Goal: Task Accomplishment & Management: Manage account settings

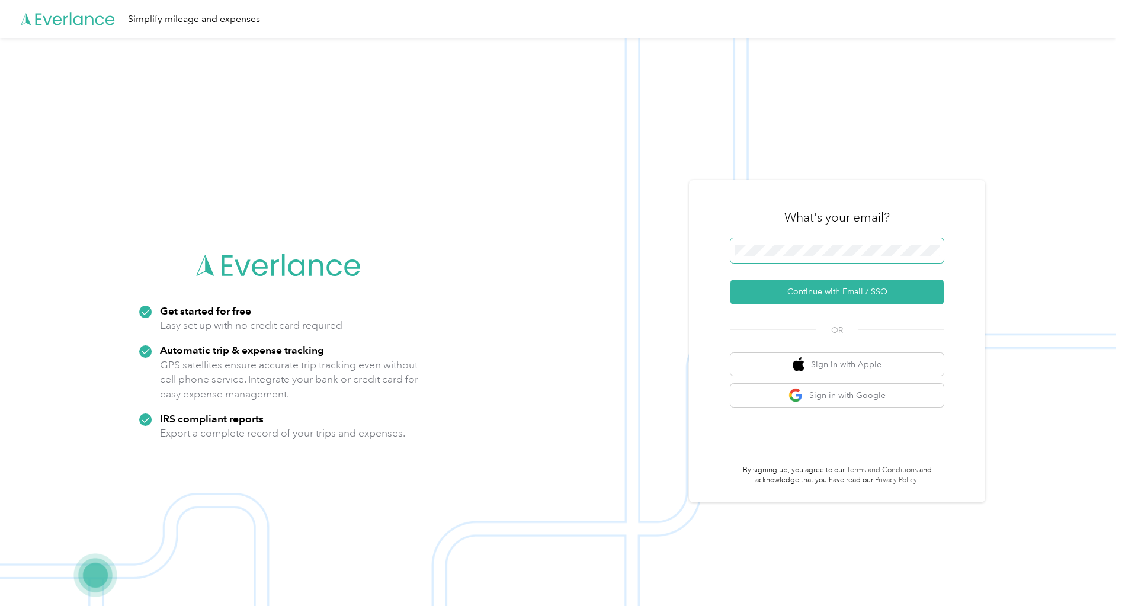
click at [820, 244] on span at bounding box center [836, 250] width 213 height 25
click at [833, 262] on span at bounding box center [836, 250] width 213 height 25
click at [844, 290] on button "Continue with Email / SSO" at bounding box center [836, 292] width 213 height 25
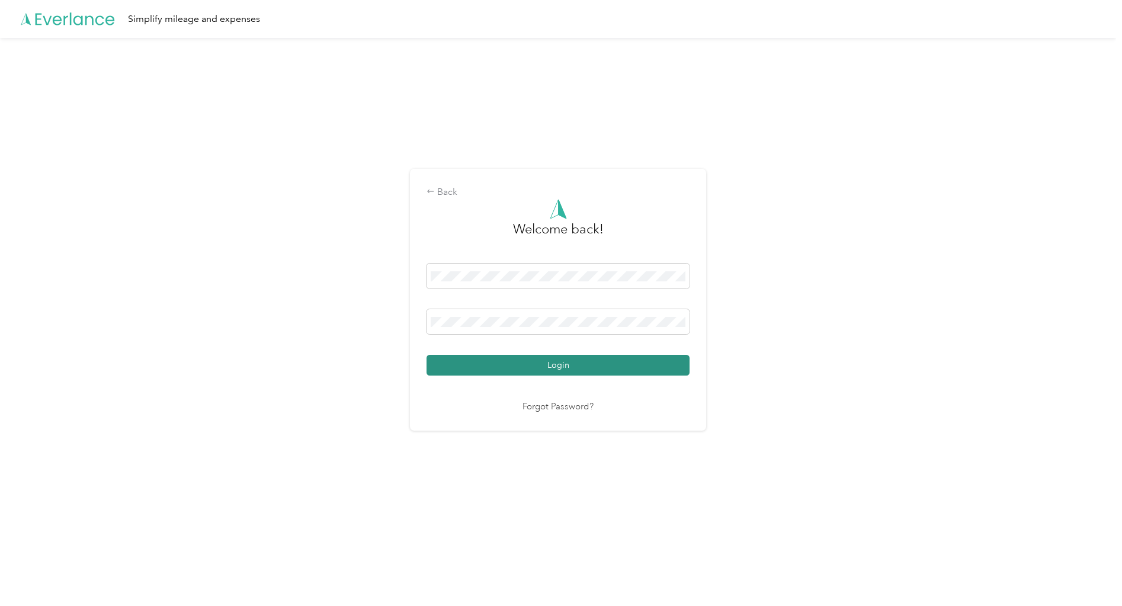
click at [527, 363] on button "Login" at bounding box center [557, 365] width 263 height 21
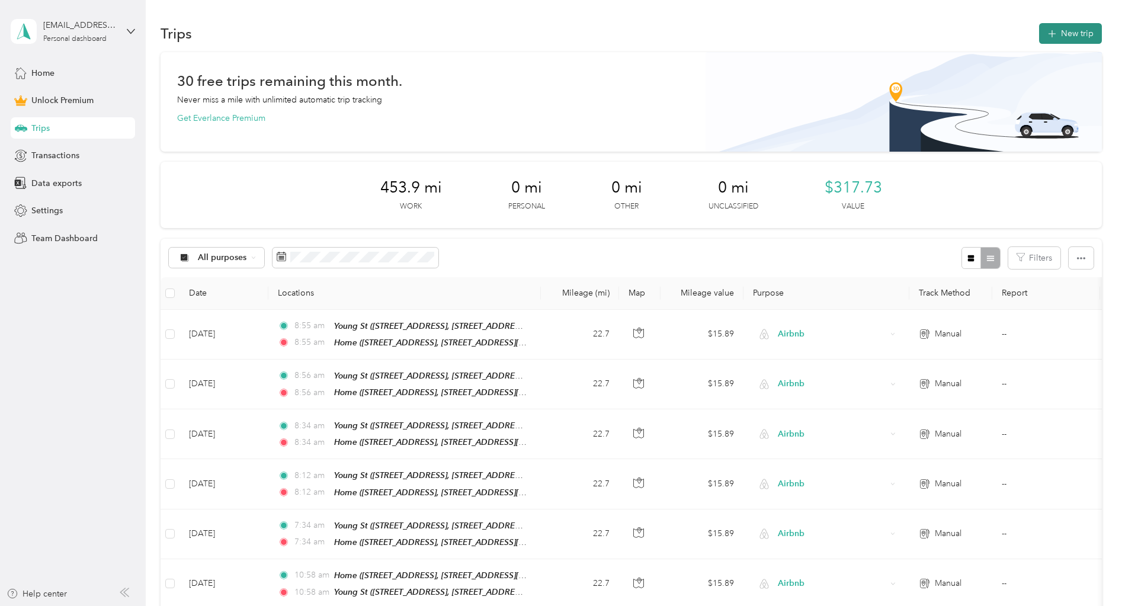
click at [1060, 40] on button "New trip" at bounding box center [1070, 33] width 63 height 21
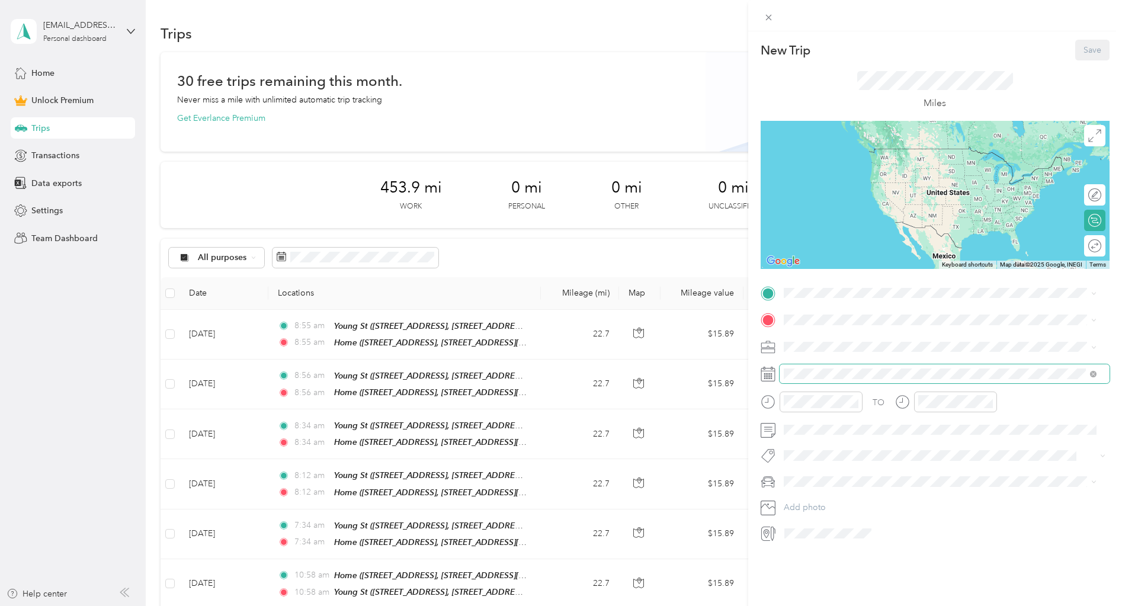
click at [835, 380] on span at bounding box center [945, 373] width 330 height 19
click at [814, 416] on li "Airbnb" at bounding box center [940, 409] width 321 height 21
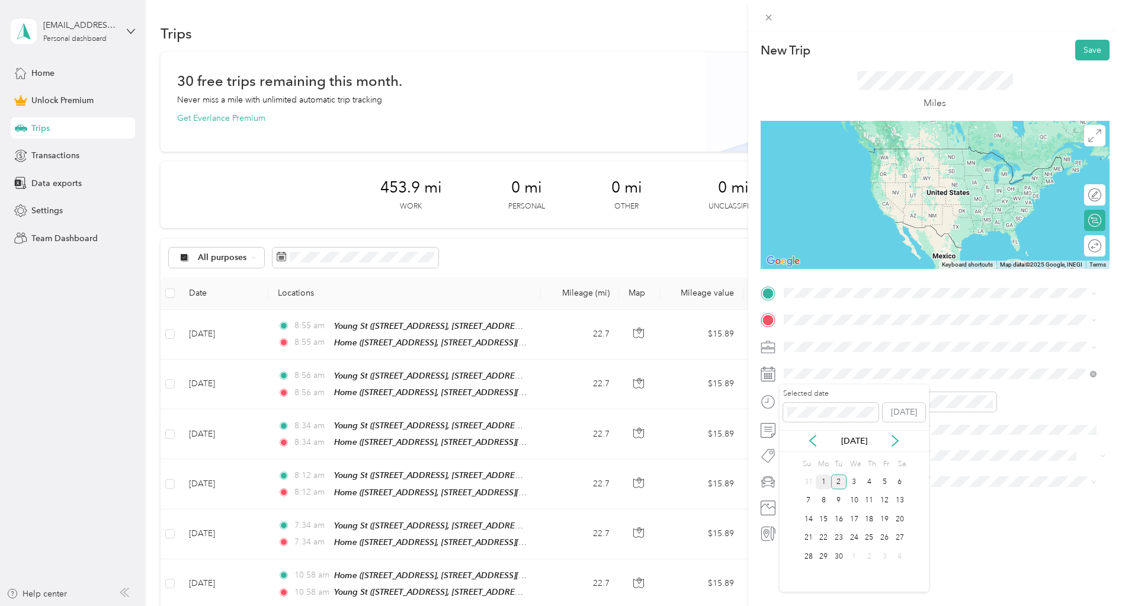
click at [823, 481] on div "1" at bounding box center [823, 481] width 15 height 15
click at [821, 336] on strong "Young St" at bounding box center [823, 340] width 35 height 11
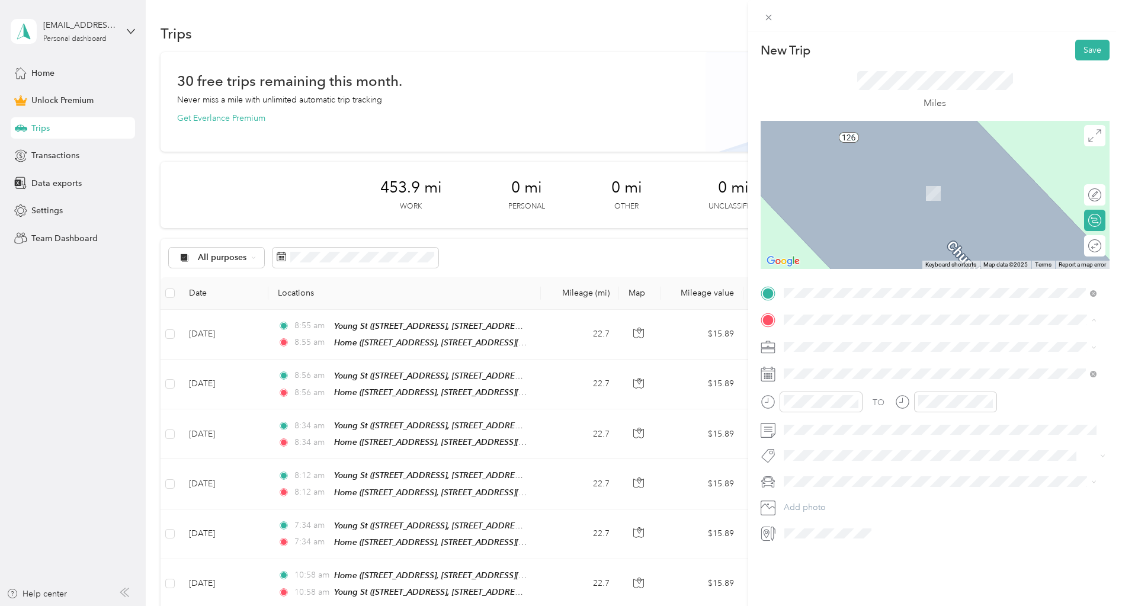
click at [827, 440] on strong "Home" at bounding box center [817, 443] width 23 height 11
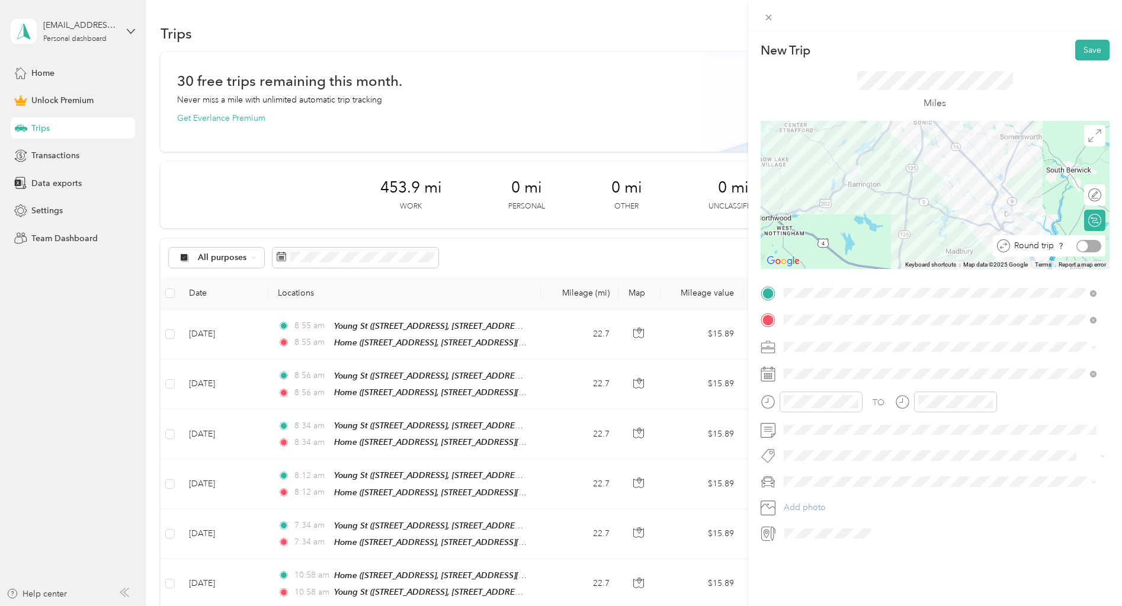
click at [1083, 243] on div at bounding box center [1088, 246] width 25 height 12
click at [1095, 43] on button "Save" at bounding box center [1092, 50] width 34 height 21
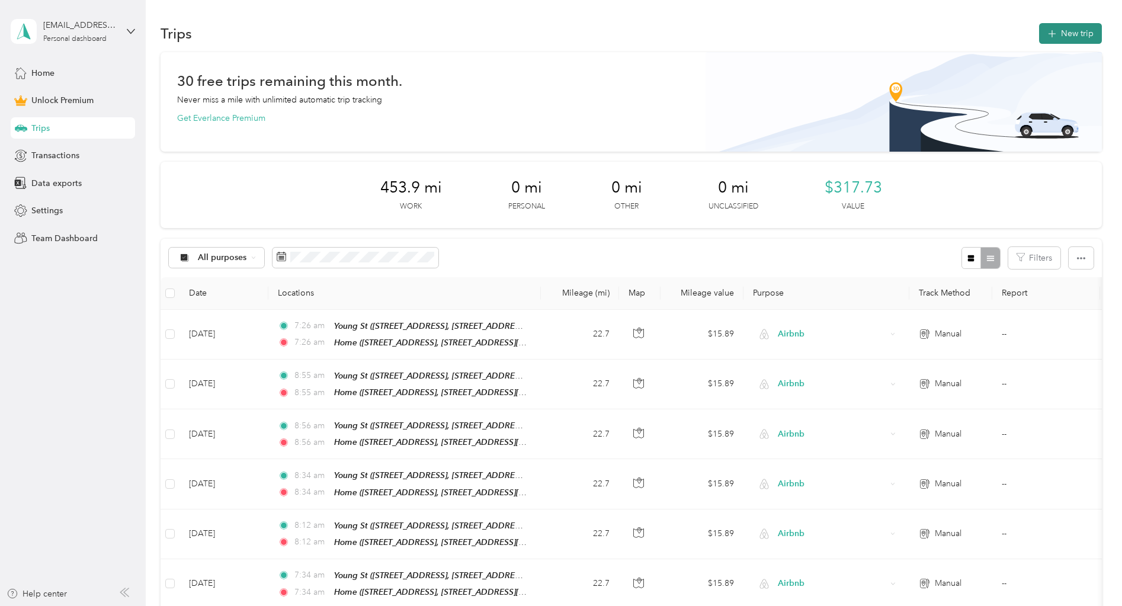
click at [1072, 34] on button "New trip" at bounding box center [1070, 33] width 63 height 21
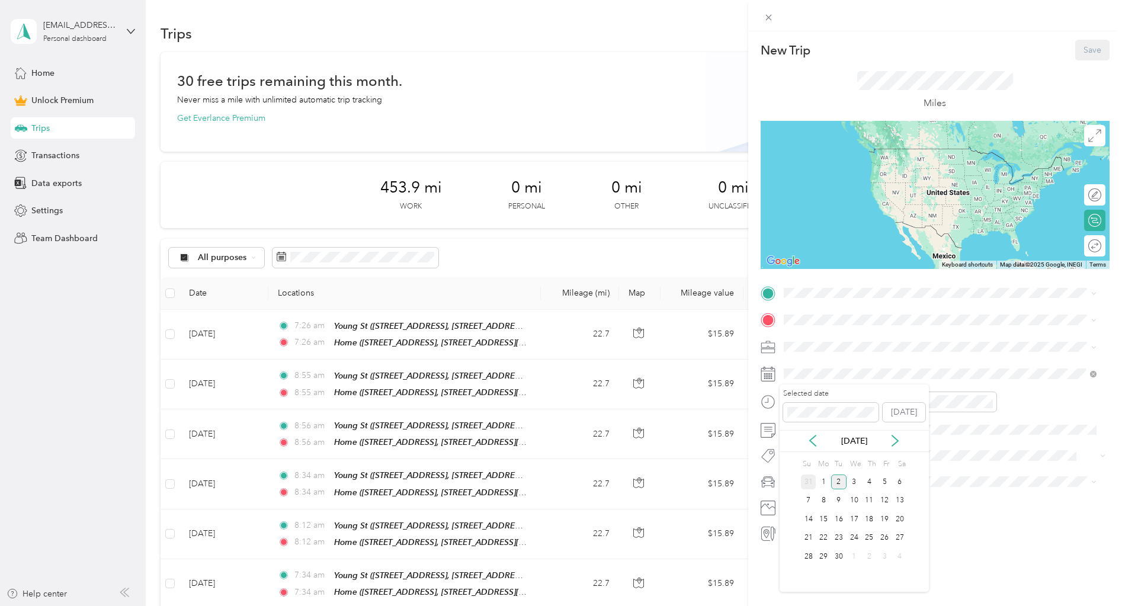
click at [806, 486] on div "31" at bounding box center [808, 481] width 15 height 15
click at [800, 419] on ol "Work Personal Airbnb Other Charity Medical Moving Commute" at bounding box center [940, 440] width 321 height 166
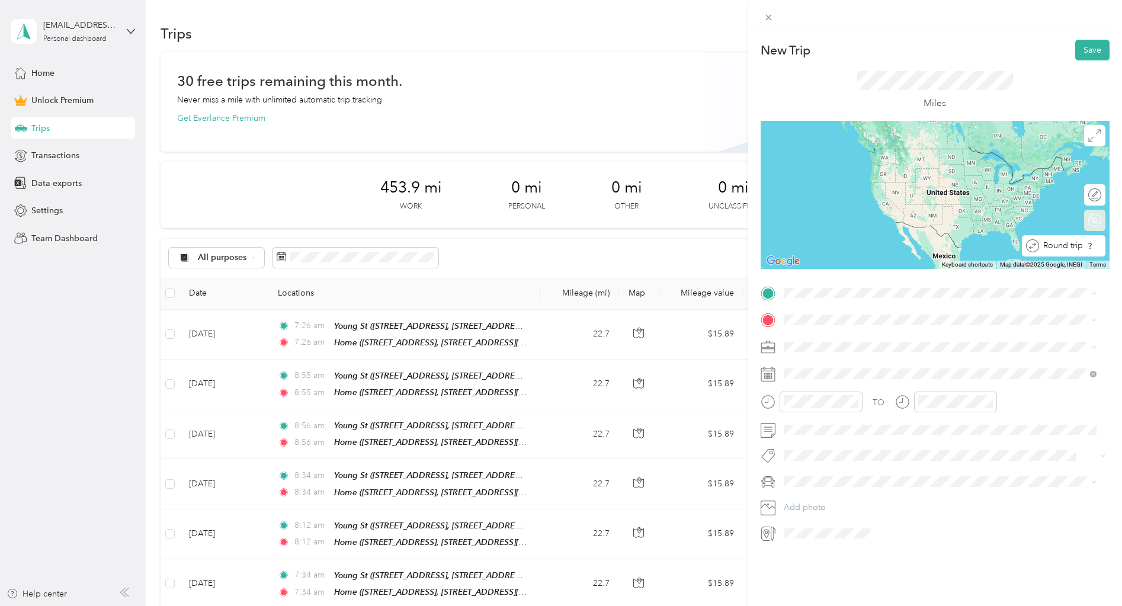
click at [1085, 242] on div "Round trip" at bounding box center [1070, 246] width 62 height 12
click at [811, 337] on strong "Young St" at bounding box center [823, 336] width 35 height 11
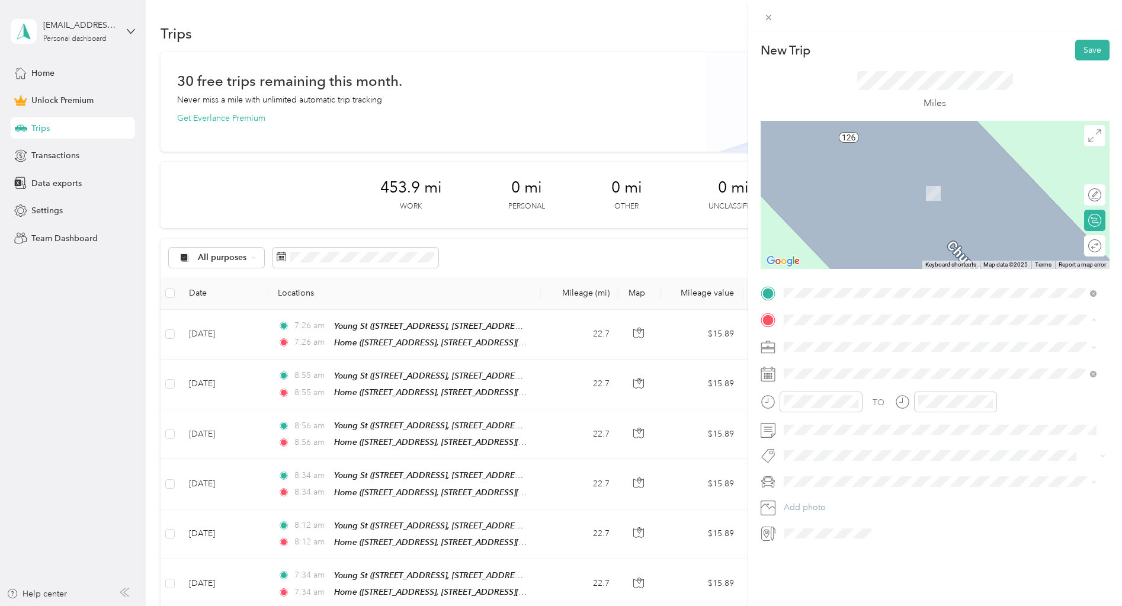
click at [820, 448] on div "Home [STREET_ADDRESS][DEMOGRAPHIC_DATA][DEMOGRAPHIC_DATA][US_STATE]" at bounding box center [949, 456] width 287 height 37
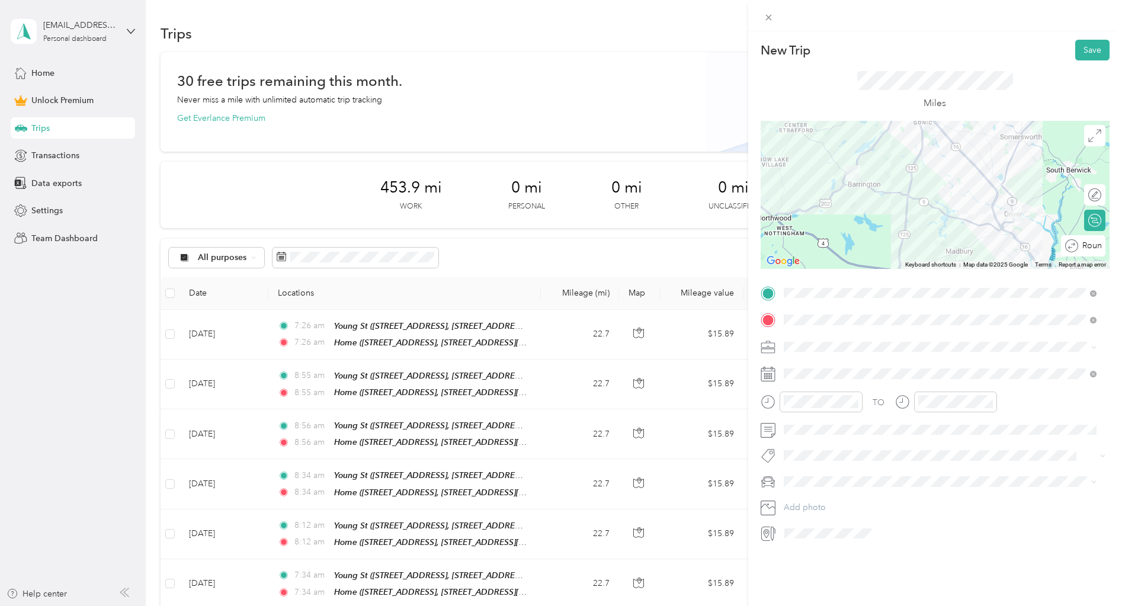
click at [1079, 250] on div "Round trip" at bounding box center [1083, 245] width 44 height 21
click at [1086, 245] on div at bounding box center [1088, 246] width 25 height 12
click at [1089, 47] on button "Save" at bounding box center [1092, 50] width 34 height 21
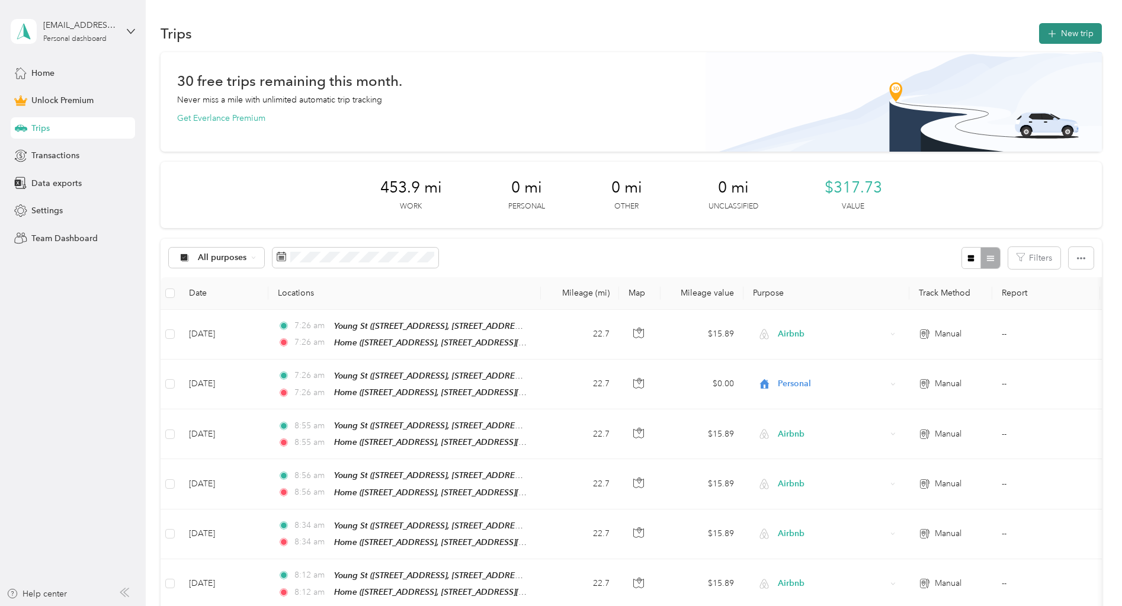
click at [1089, 42] on button "New trip" at bounding box center [1070, 33] width 63 height 21
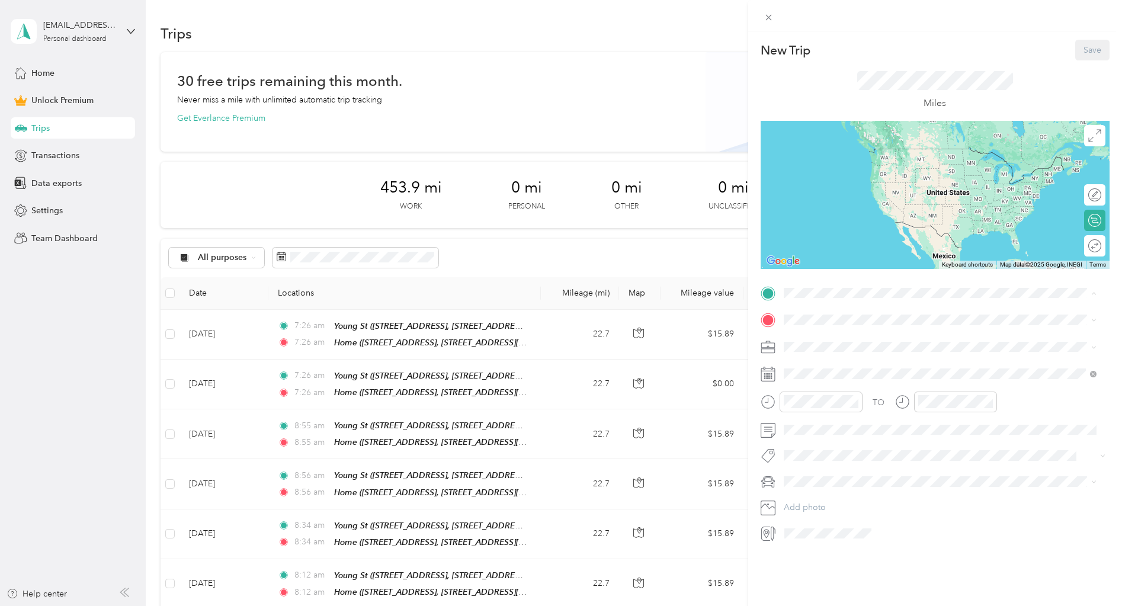
click at [825, 348] on span "[STREET_ADDRESS][US_STATE]" at bounding box center [865, 353] width 118 height 10
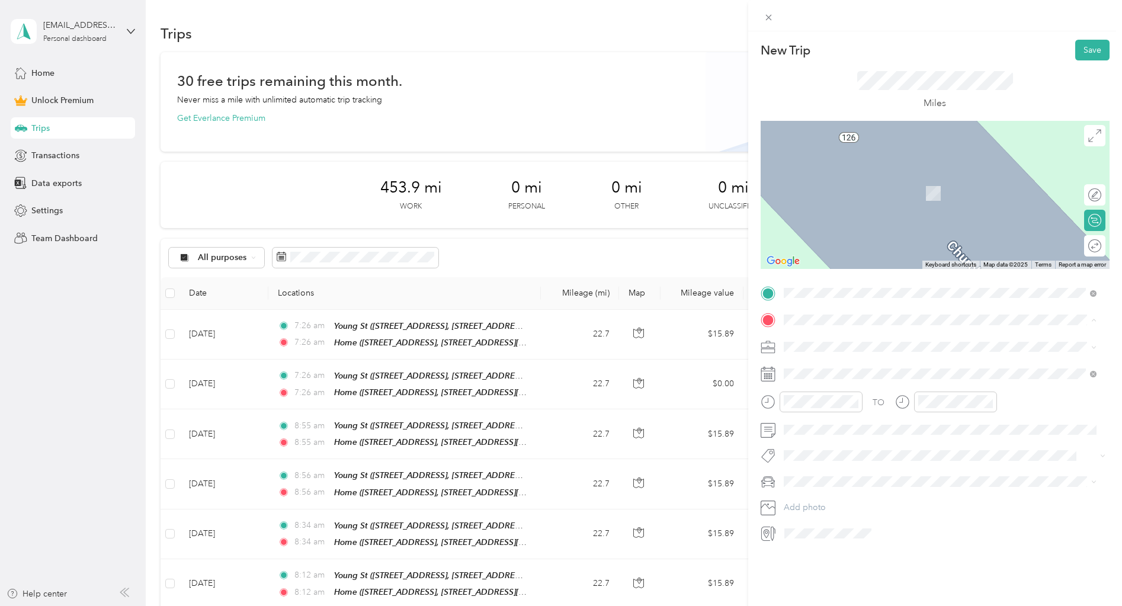
click at [823, 446] on strong "Home" at bounding box center [817, 443] width 23 height 11
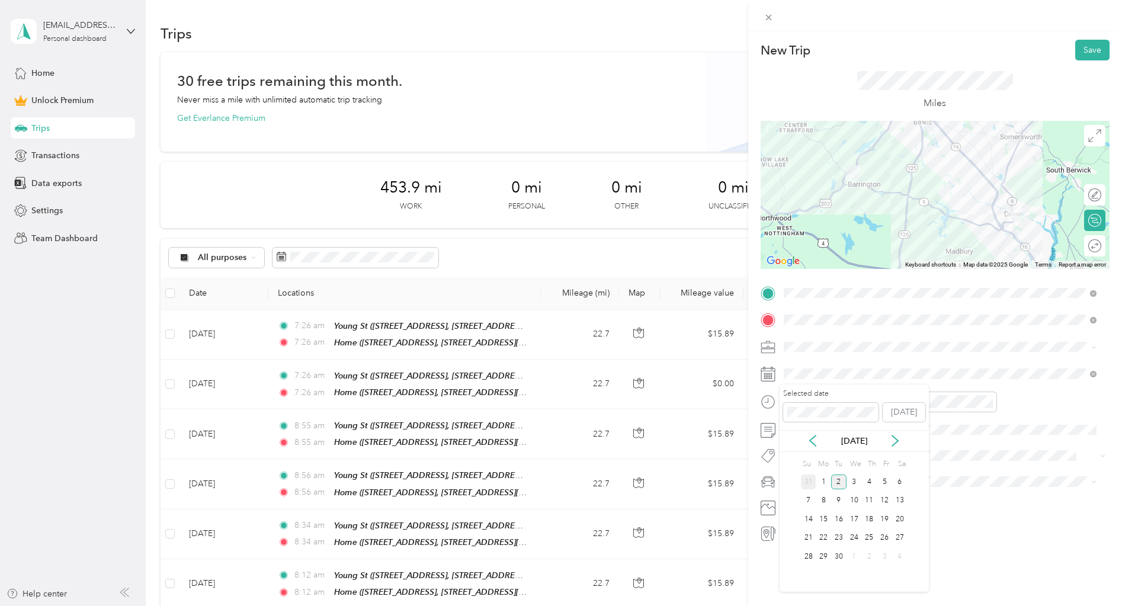
click at [810, 476] on div "31" at bounding box center [808, 481] width 15 height 15
click at [1101, 249] on div "Round trip" at bounding box center [1101, 246] width 0 height 12
click at [1080, 249] on div at bounding box center [1088, 246] width 25 height 12
click at [807, 418] on ol "Work Personal Airbnb Other Charity Medical Moving Commute" at bounding box center [940, 440] width 321 height 166
click at [832, 340] on span at bounding box center [945, 347] width 330 height 19
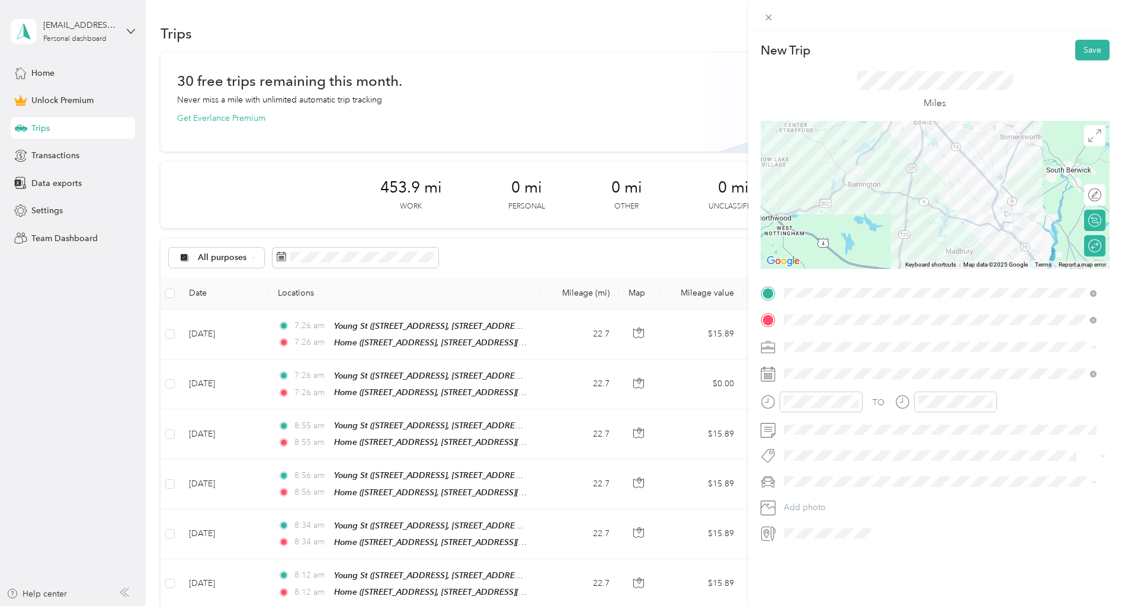
click at [818, 352] on span at bounding box center [945, 347] width 330 height 19
click at [810, 412] on span "Airbnb" at bounding box center [801, 409] width 26 height 10
click at [1094, 54] on button "Save" at bounding box center [1092, 50] width 34 height 21
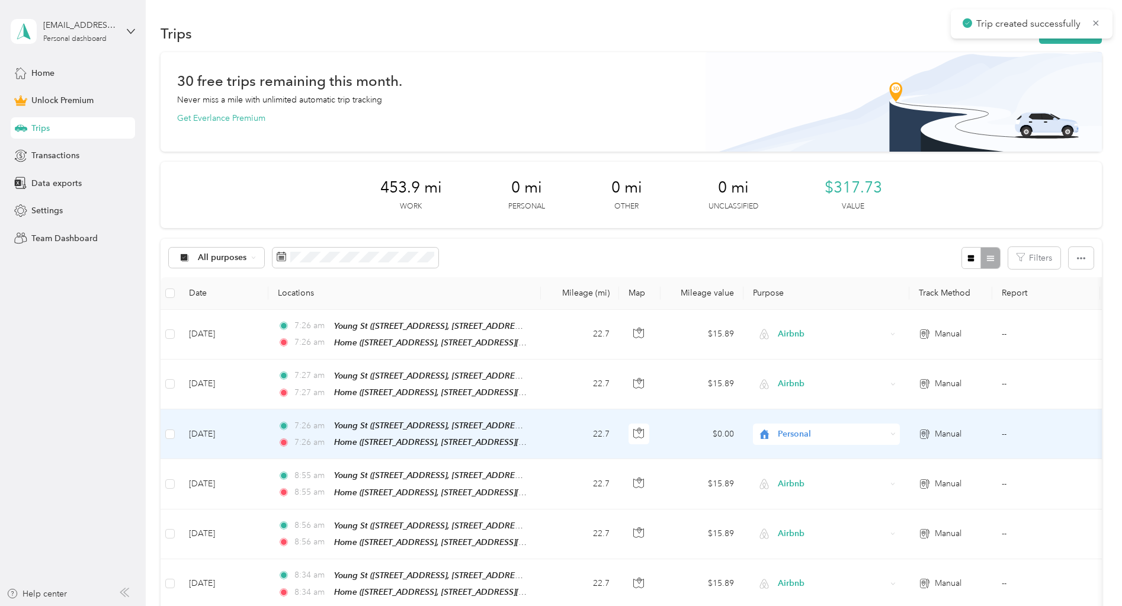
click at [1002, 430] on td "--" at bounding box center [1046, 434] width 108 height 50
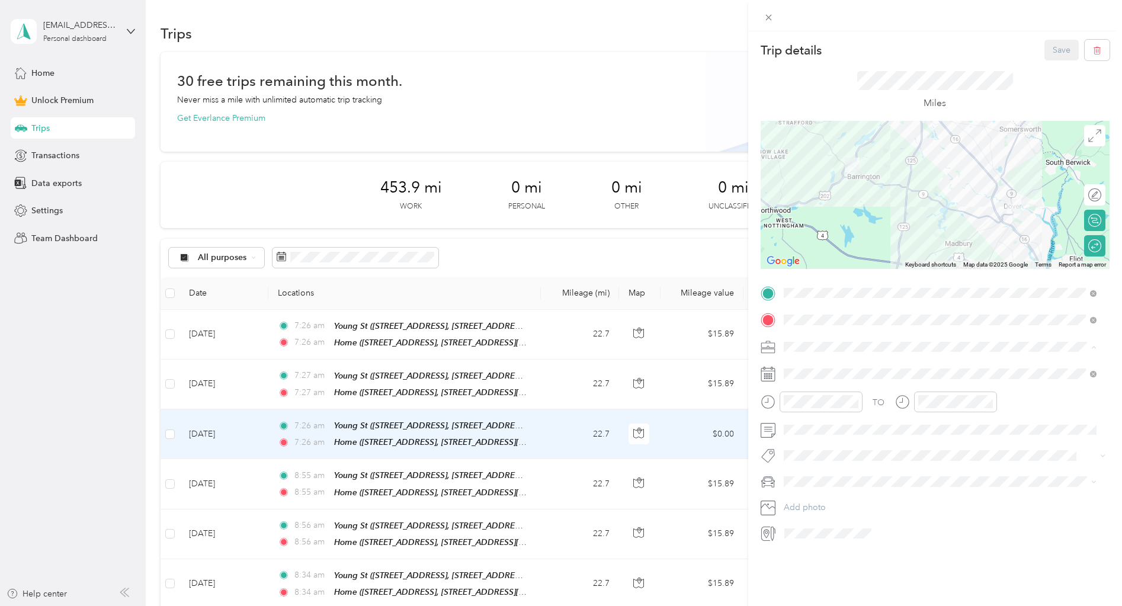
click at [811, 403] on div "Airbnb" at bounding box center [940, 409] width 304 height 12
click at [1054, 57] on button "Save" at bounding box center [1061, 50] width 34 height 21
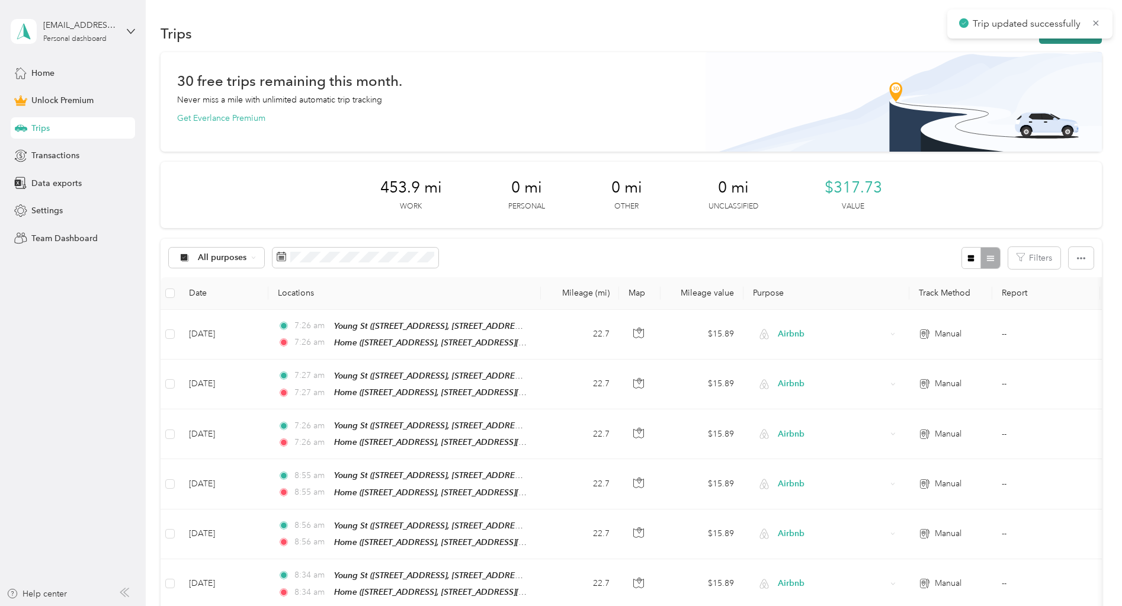
click at [1047, 40] on button "New trip" at bounding box center [1070, 33] width 63 height 21
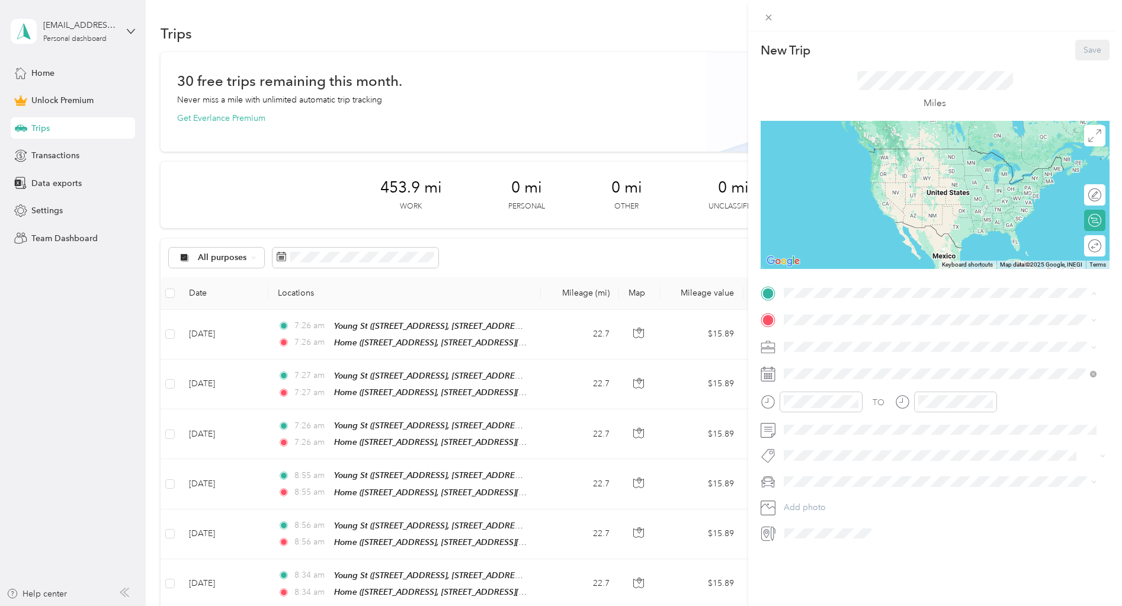
click at [827, 348] on span "[STREET_ADDRESS][US_STATE]" at bounding box center [865, 353] width 118 height 10
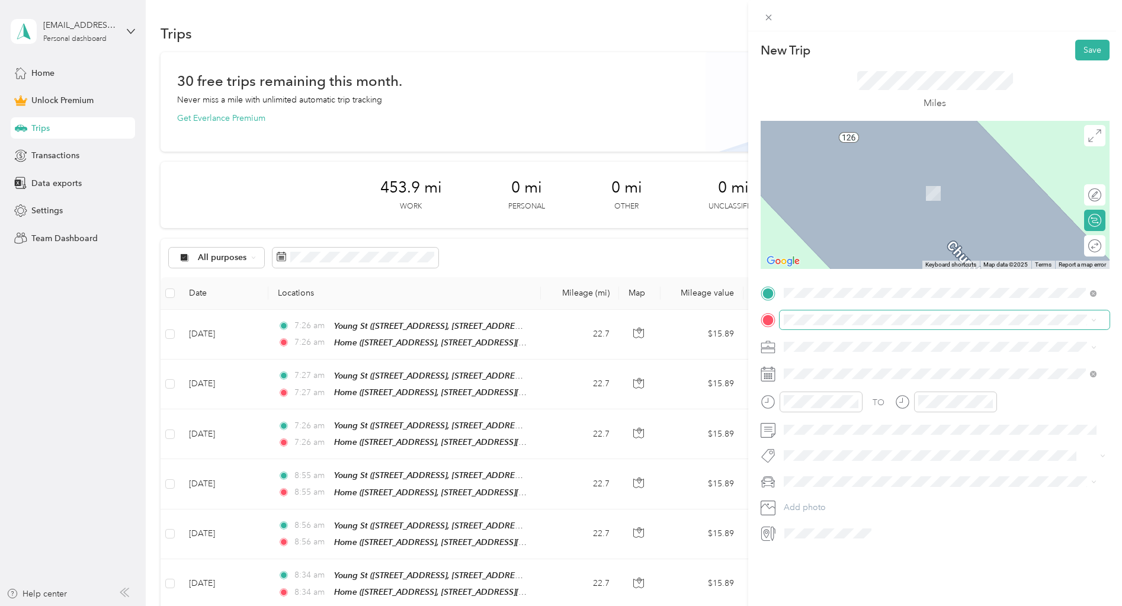
click at [829, 325] on span at bounding box center [945, 319] width 330 height 19
click at [815, 440] on strong "Home" at bounding box center [817, 443] width 23 height 11
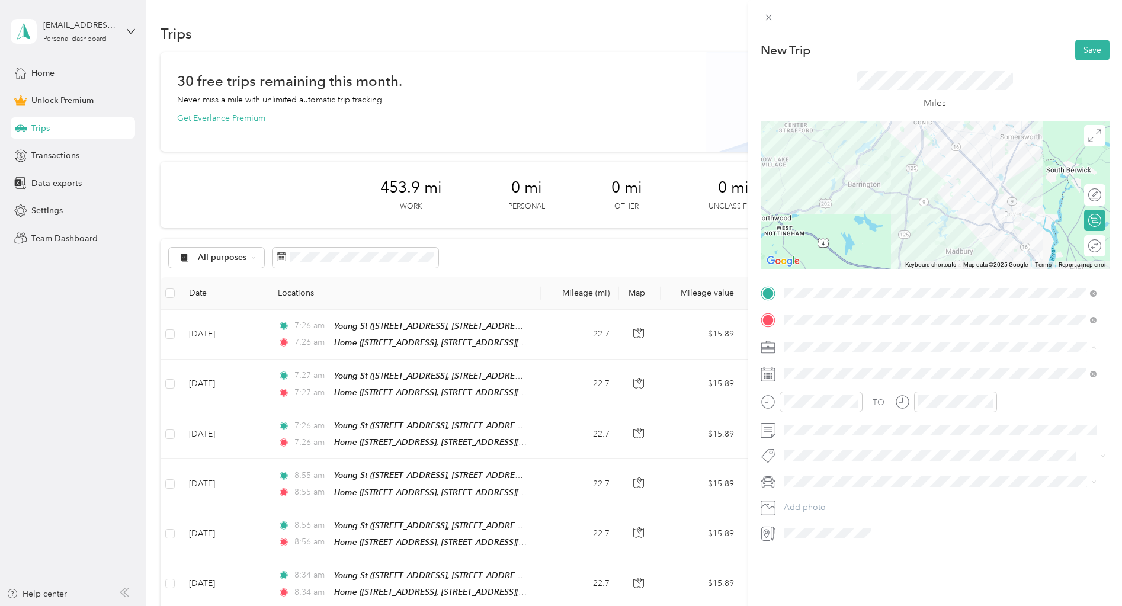
click at [1008, 402] on li "Airbnb" at bounding box center [940, 409] width 321 height 21
click at [811, 438] on icon at bounding box center [813, 441] width 12 height 12
click at [902, 557] on div "30" at bounding box center [899, 556] width 15 height 15
click at [1092, 248] on div "Round trip" at bounding box center [1094, 245] width 21 height 21
click at [1083, 250] on div at bounding box center [1088, 246] width 25 height 12
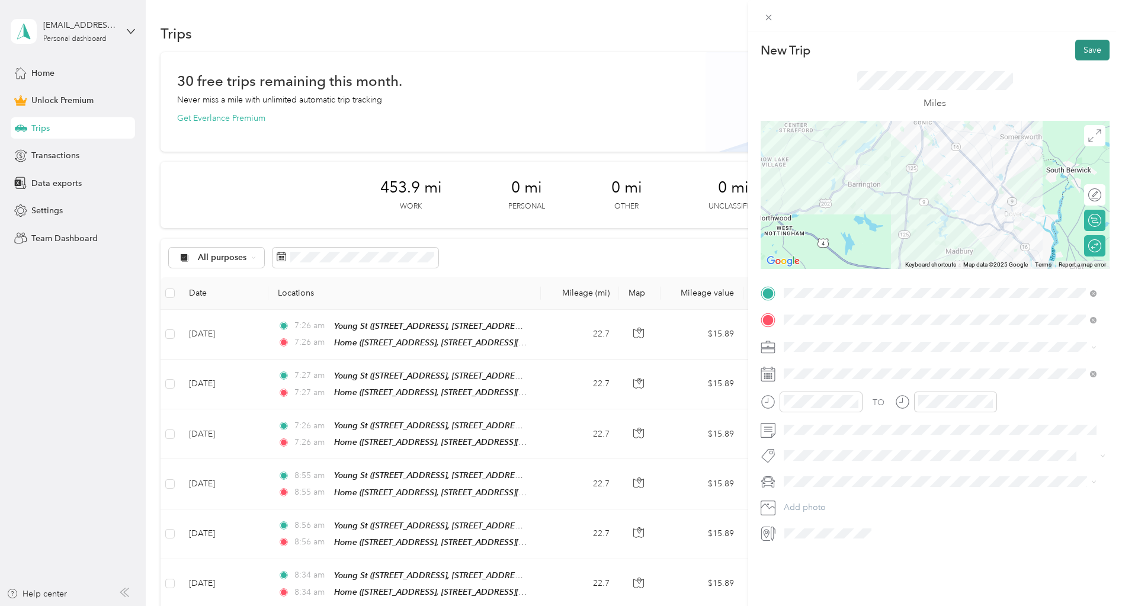
click at [1090, 46] on button "Save" at bounding box center [1092, 50] width 34 height 21
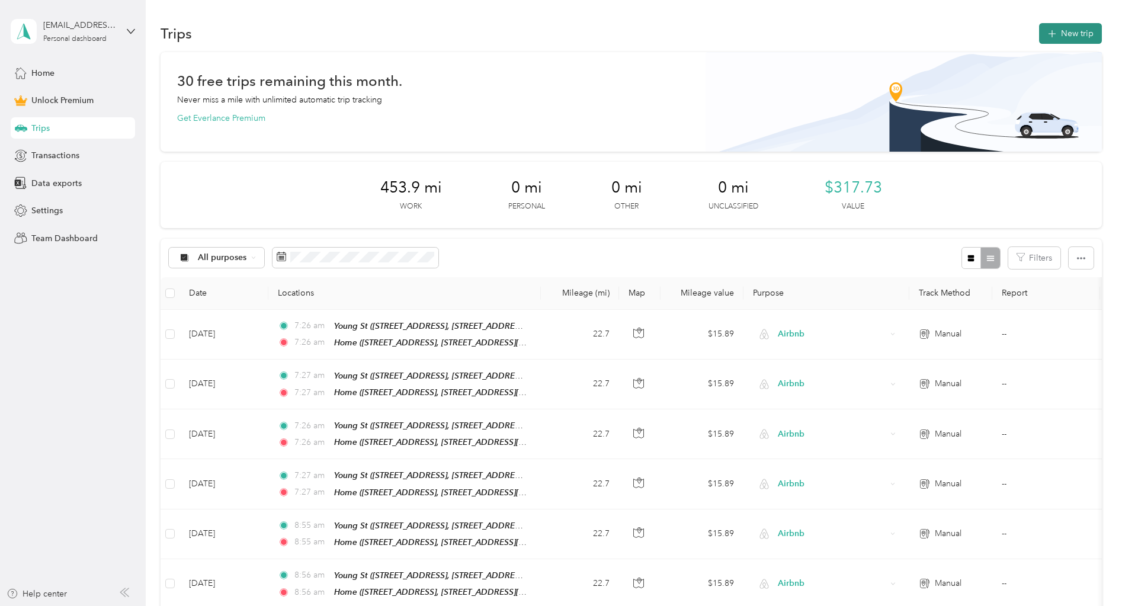
click at [1078, 32] on button "New trip" at bounding box center [1070, 33] width 63 height 21
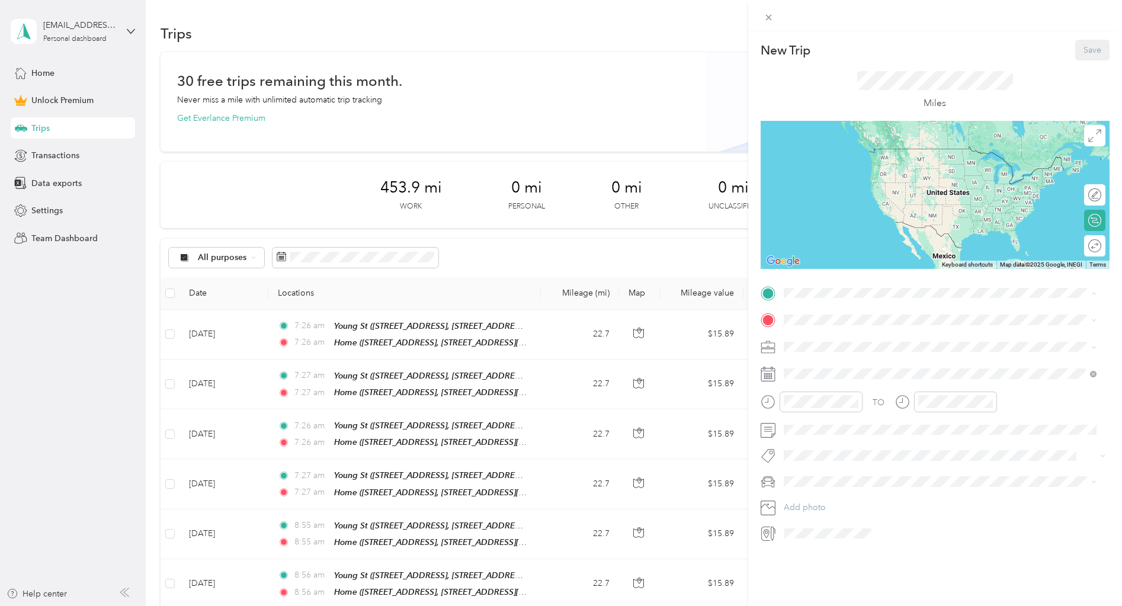
click at [827, 351] on span "[STREET_ADDRESS][US_STATE]" at bounding box center [865, 353] width 118 height 10
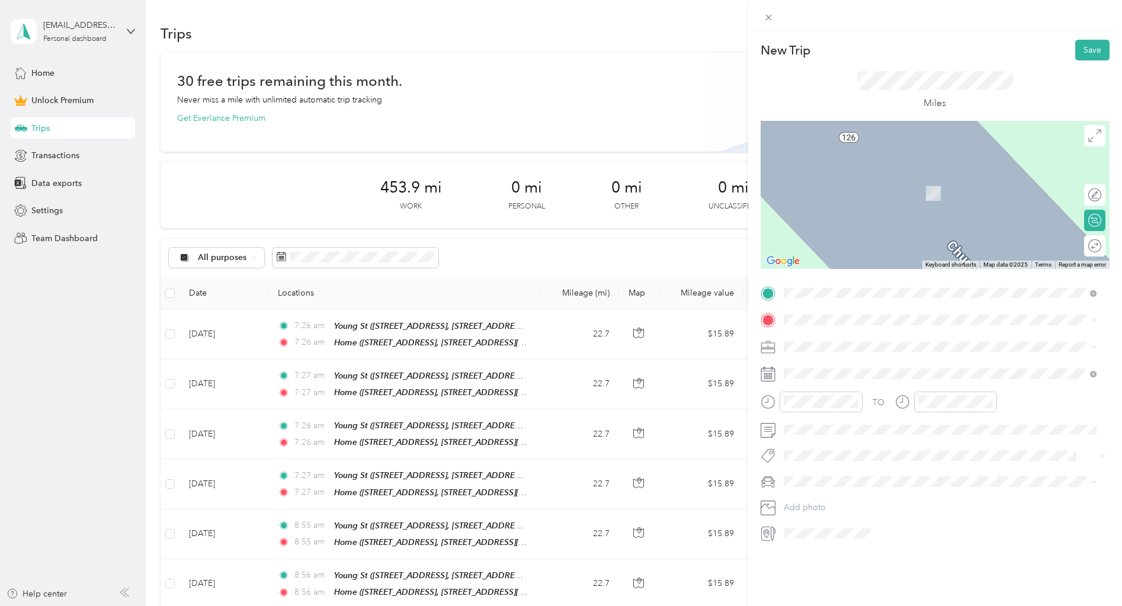
click at [813, 453] on span "[STREET_ADDRESS][DEMOGRAPHIC_DATA][DEMOGRAPHIC_DATA][US_STATE]" at bounding box center [936, 463] width 260 height 23
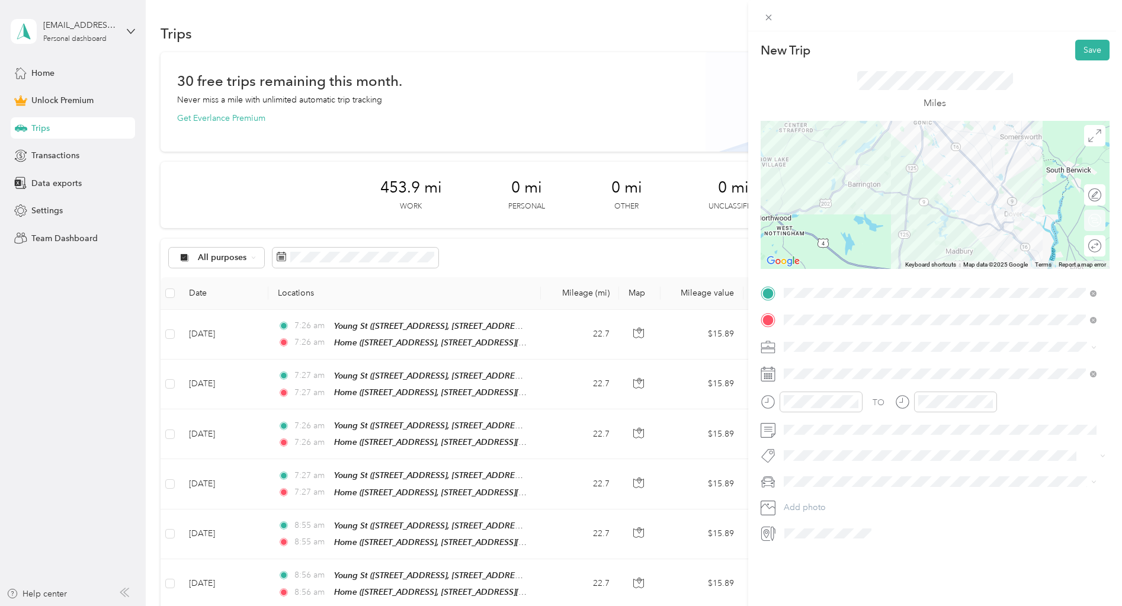
click at [1101, 243] on div "Round trip" at bounding box center [1101, 246] width 0 height 12
click at [1087, 249] on div at bounding box center [1088, 246] width 25 height 12
click at [812, 412] on li "Airbnb" at bounding box center [940, 407] width 321 height 21
click at [811, 441] on icon at bounding box center [813, 441] width 12 height 12
click at [851, 556] on div "27" at bounding box center [853, 556] width 15 height 15
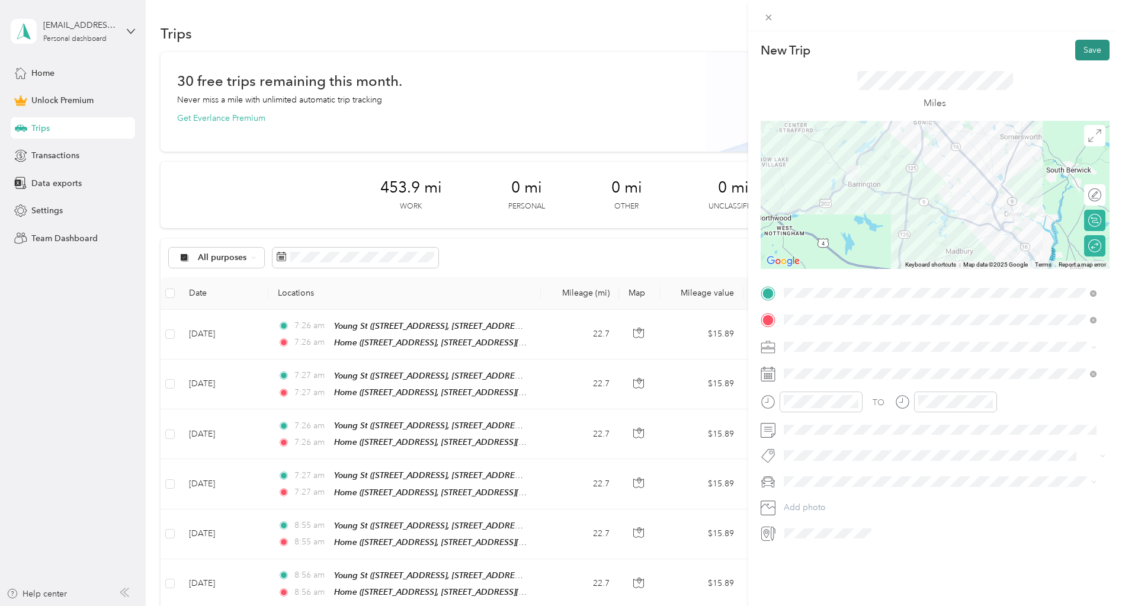
click at [1077, 56] on button "Save" at bounding box center [1092, 50] width 34 height 21
